Goal: Check status: Check status

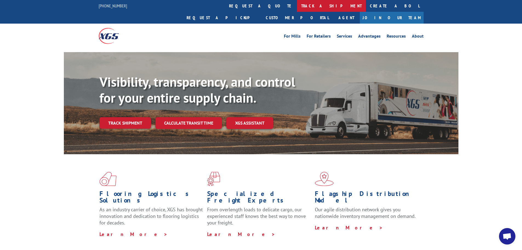
click at [297, 6] on link "track a shipment" at bounding box center [331, 6] width 69 height 12
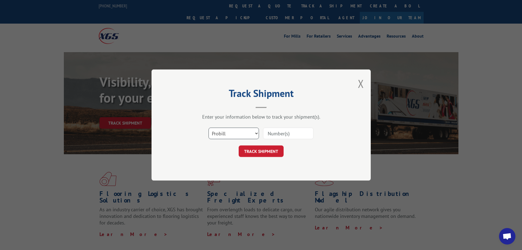
click at [229, 132] on select "Select category... Probill BOL PO" at bounding box center [234, 133] width 50 height 12
select select "bol"
click at [209, 127] on select "Select category... Probill BOL PO" at bounding box center [234, 133] width 50 height 12
click at [281, 129] on input at bounding box center [288, 133] width 50 height 12
paste input "7062494"
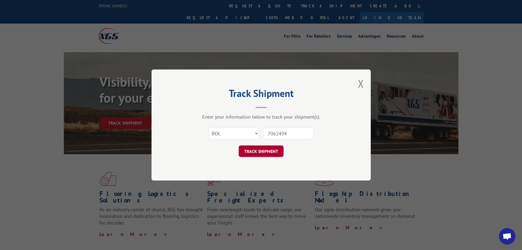
type input "7062494"
click at [263, 153] on button "TRACK SHIPMENT" at bounding box center [261, 151] width 45 height 12
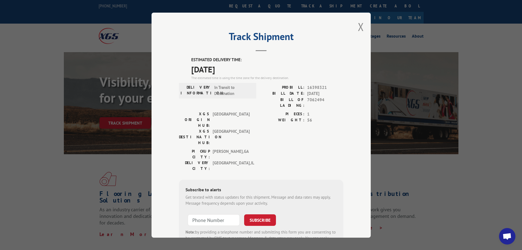
drag, startPoint x: 188, startPoint y: 57, endPoint x: 230, endPoint y: 72, distance: 44.2
click at [235, 70] on div "ESTIMATED DELIVERY TIME: [DATE] The estimated time is using the time zone for t…" at bounding box center [261, 155] width 165 height 197
copy div "ESTIMATED DELIVERY TIME: [DATE]"
